Goal: Information Seeking & Learning: Learn about a topic

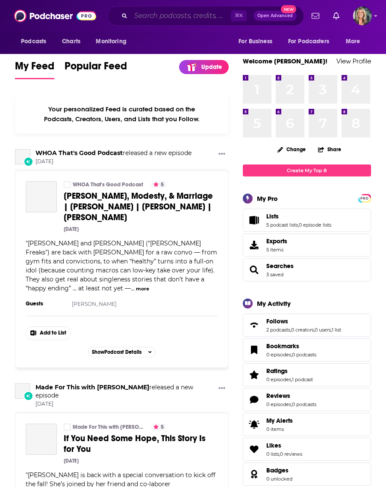
click at [142, 15] on input "Search podcasts, credits, & more..." at bounding box center [181, 16] width 100 height 14
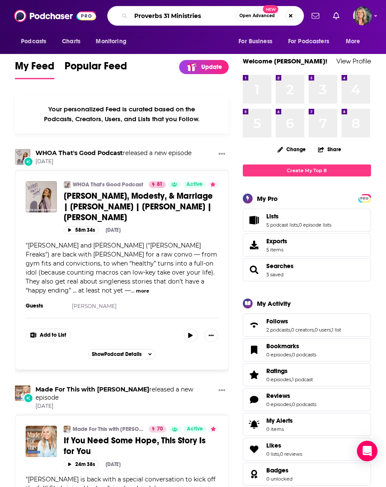
type input "Proverbs 31 Ministries"
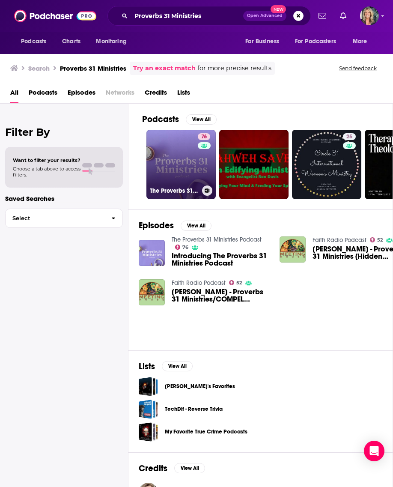
click at [187, 161] on link "76 The Proverbs 31 Ministries Podcast" at bounding box center [180, 164] width 69 height 69
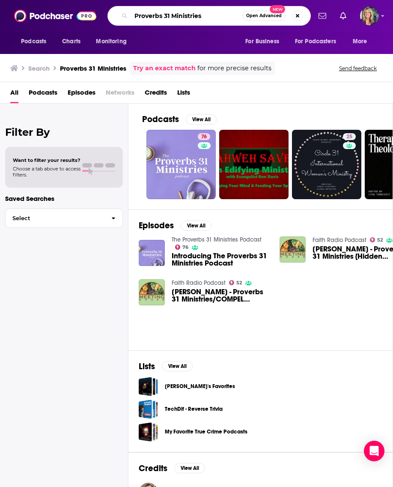
click at [211, 18] on input "Proverbs 31 Ministries" at bounding box center [186, 16] width 111 height 14
type input "Proverbs 31 Ministries [PERSON_NAME]"
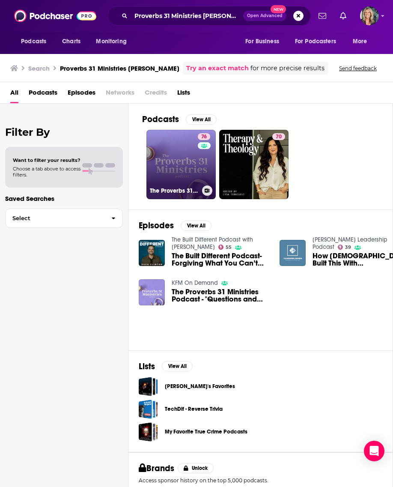
click at [195, 171] on link "76 The Proverbs 31 Ministries Podcast" at bounding box center [180, 164] width 69 height 69
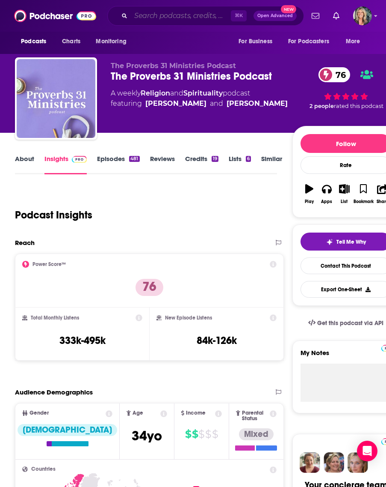
click at [137, 18] on input "Search podcasts, credits, & more..." at bounding box center [181, 16] width 100 height 14
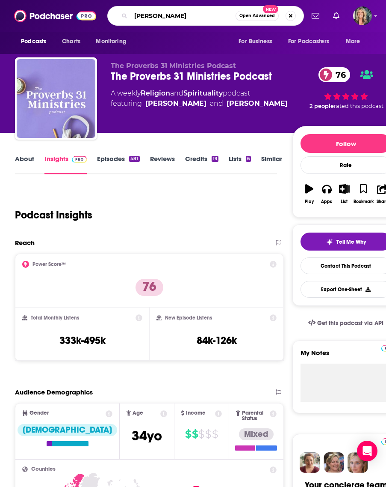
type input "[PERSON_NAME]"
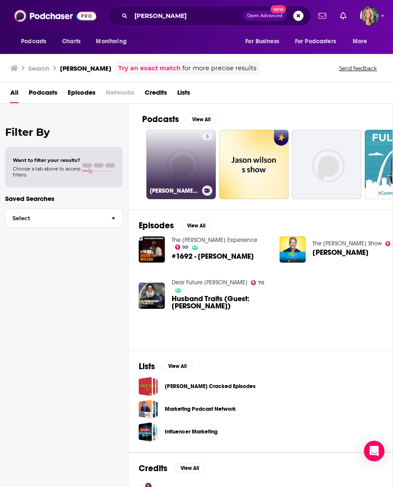
click at [182, 166] on link "5 [PERSON_NAME] Ministries" at bounding box center [180, 164] width 69 height 69
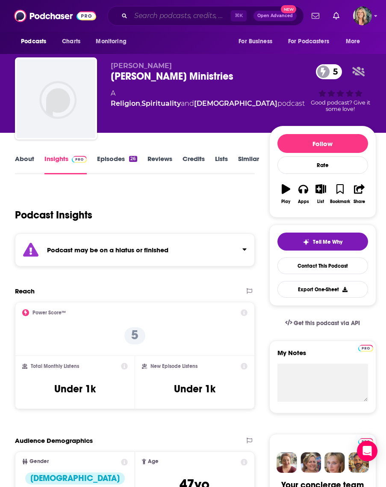
click at [135, 15] on input "Search podcasts, credits, & more..." at bounding box center [181, 16] width 100 height 14
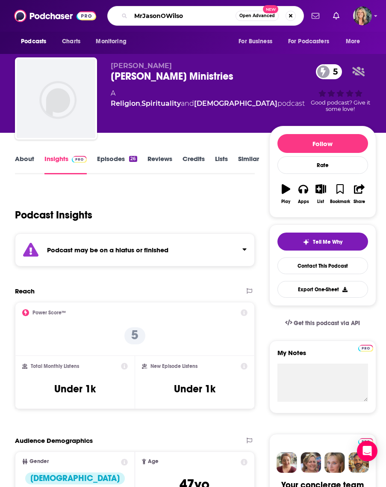
type input "MrJasonOWilson"
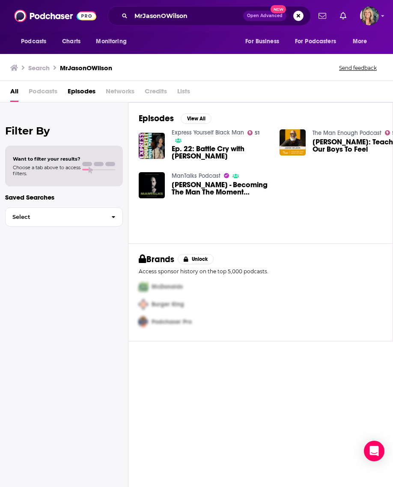
click at [208, 184] on span "[PERSON_NAME] - Becoming The Man The Moment Demands" at bounding box center [221, 188] width 98 height 15
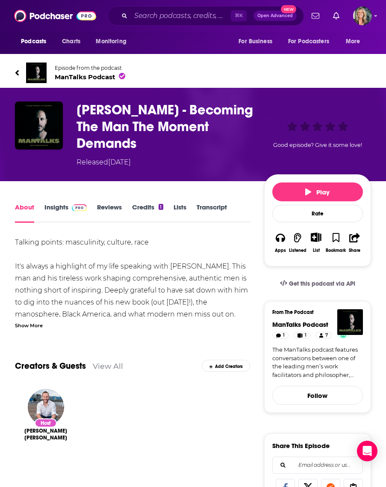
click at [56, 203] on link "Insights" at bounding box center [66, 213] width 42 height 20
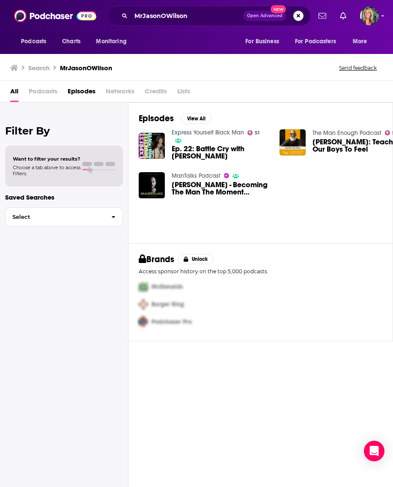
click at [342, 142] on span "[PERSON_NAME]: Teaching Our Boys To Feel" at bounding box center [361, 145] width 98 height 15
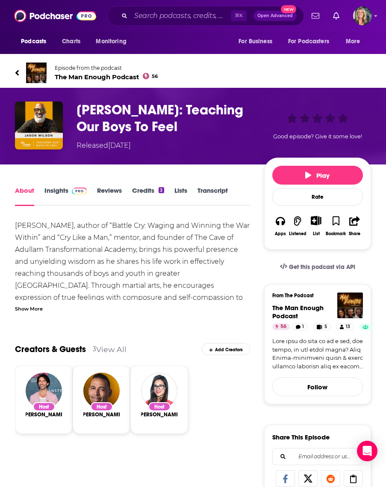
click at [57, 190] on link "Insights" at bounding box center [66, 196] width 42 height 20
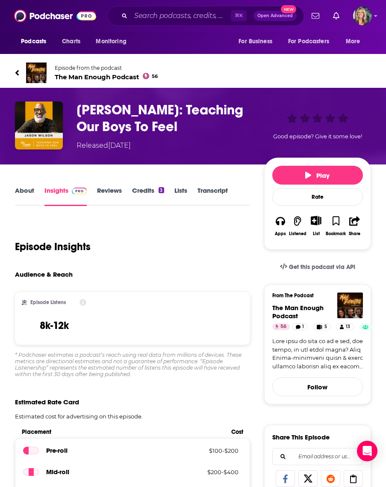
click at [93, 77] on span "The Man Enough Podcast 56" at bounding box center [106, 77] width 103 height 8
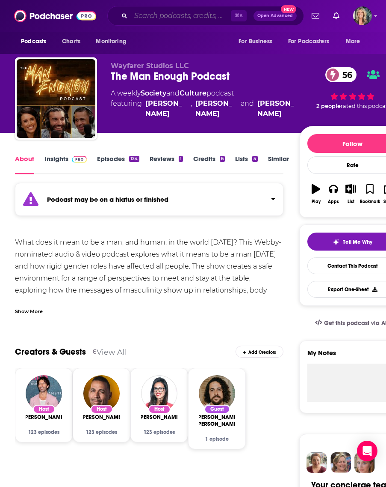
click at [141, 16] on input "Search podcasts, credits, & more..." at bounding box center [181, 16] width 100 height 14
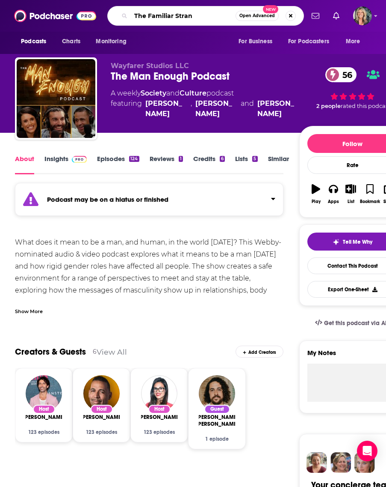
type input "The Familiar [PERSON_NAME]"
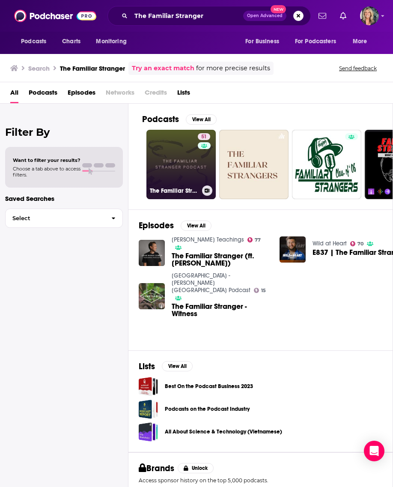
click at [164, 164] on link "51 The Familiar Stranger Podcast" at bounding box center [180, 164] width 69 height 69
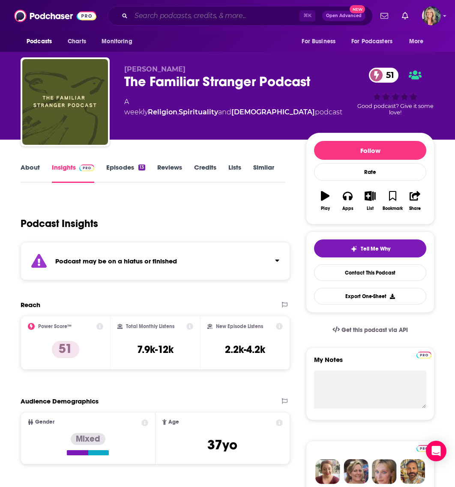
click at [151, 13] on input "Search podcasts, credits, & more..." at bounding box center [215, 16] width 168 height 14
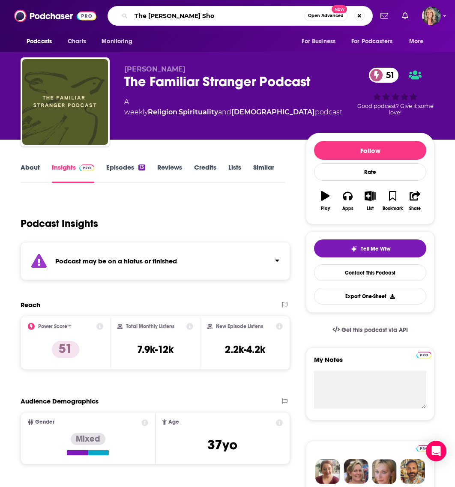
type input "The Ramsey Show"
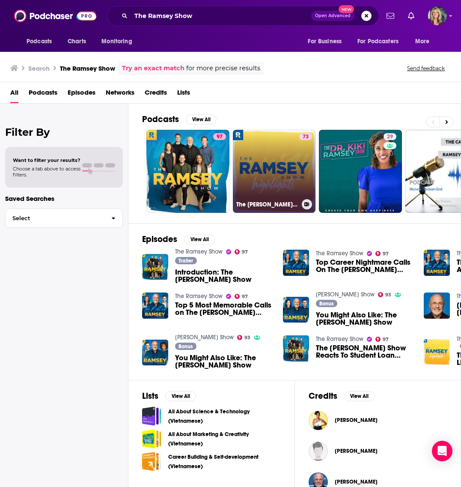
click at [276, 171] on link "73 The [PERSON_NAME] Show Highlights" at bounding box center [274, 171] width 83 height 83
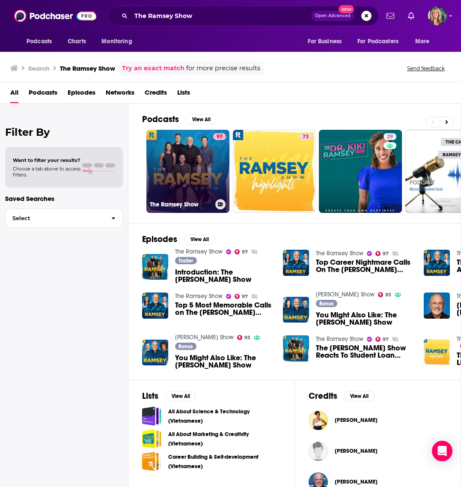
click at [189, 184] on link "97 The [PERSON_NAME] Show" at bounding box center [187, 171] width 83 height 83
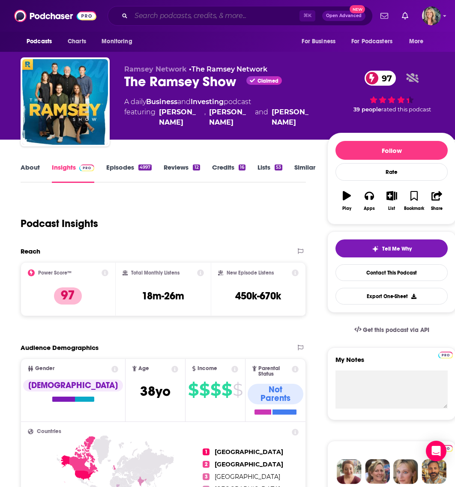
click at [150, 16] on input "Search podcasts, credits, & more..." at bounding box center [215, 16] width 168 height 14
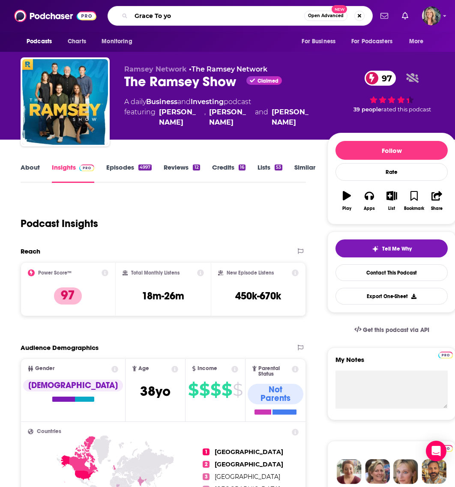
type input "Grace To you"
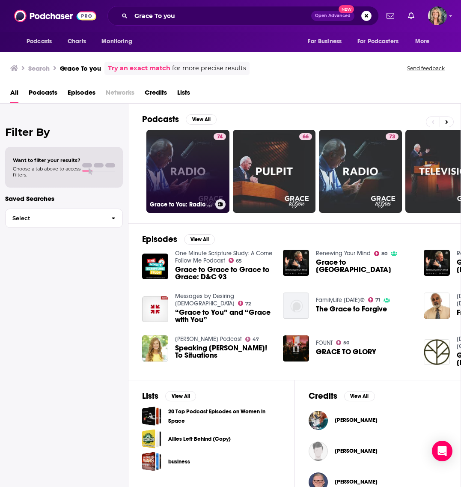
click at [192, 178] on link "74 Grace to You: Radio Podcast" at bounding box center [187, 171] width 83 height 83
